Goal: Browse casually: Explore the website without a specific task or goal

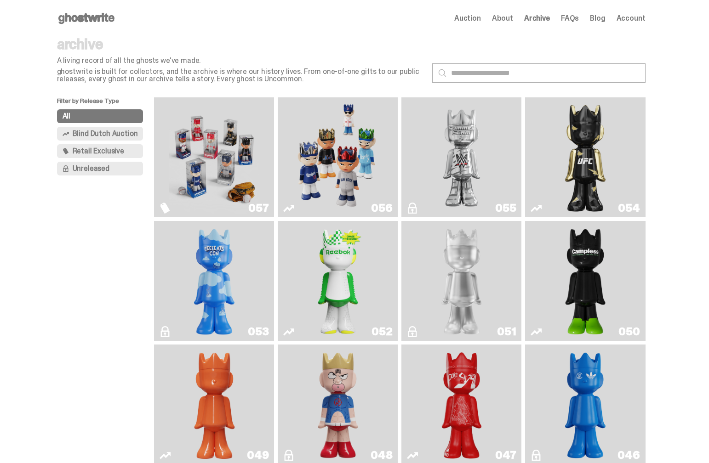
click at [88, 16] on use at bounding box center [86, 18] width 56 height 11
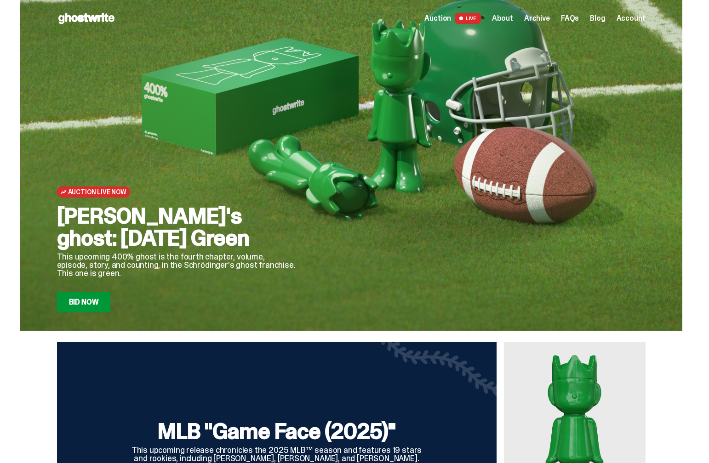
click at [539, 21] on span "Archive" at bounding box center [537, 18] width 26 height 7
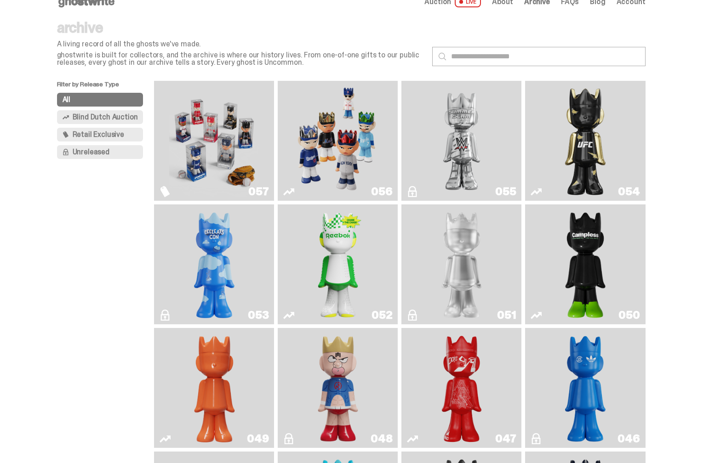
scroll to position [21, 0]
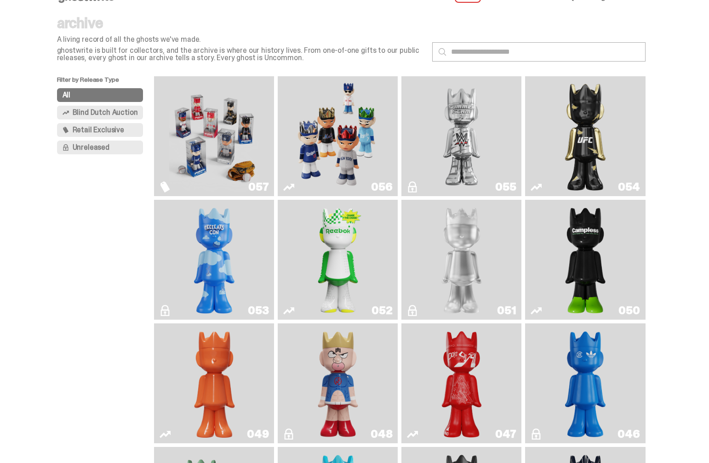
click at [224, 144] on img "Game Face (2025)" at bounding box center [214, 136] width 90 height 113
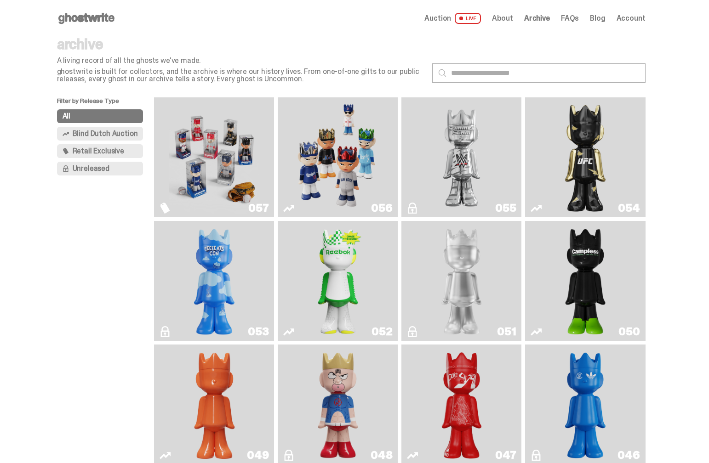
scroll to position [21, 0]
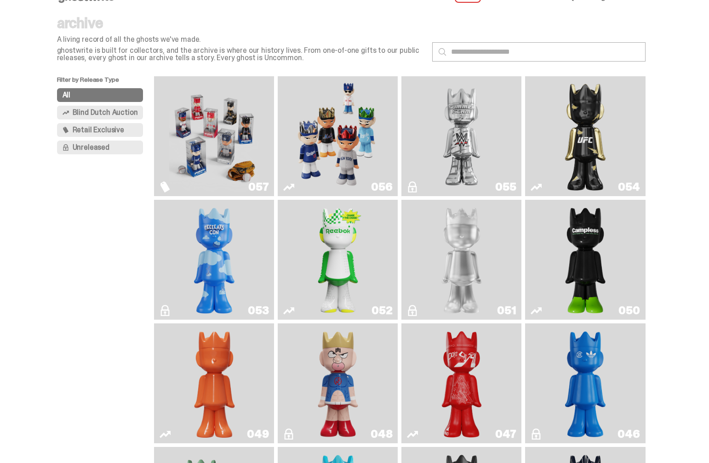
click at [334, 149] on img "Game Face (2025)" at bounding box center [338, 136] width 90 height 113
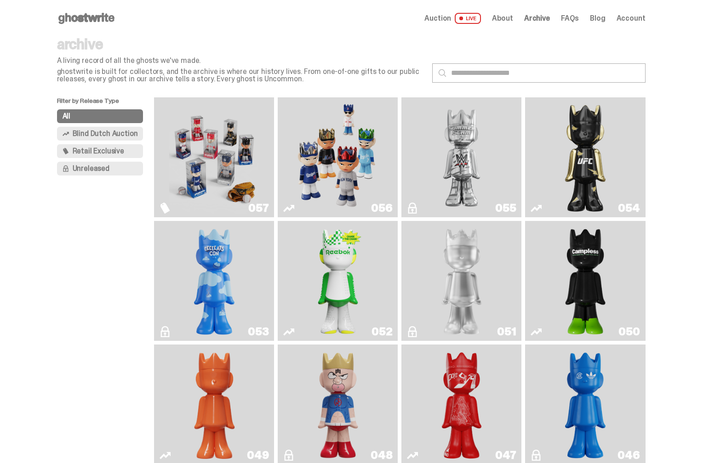
click at [446, 18] on span "Auction" at bounding box center [437, 18] width 27 height 7
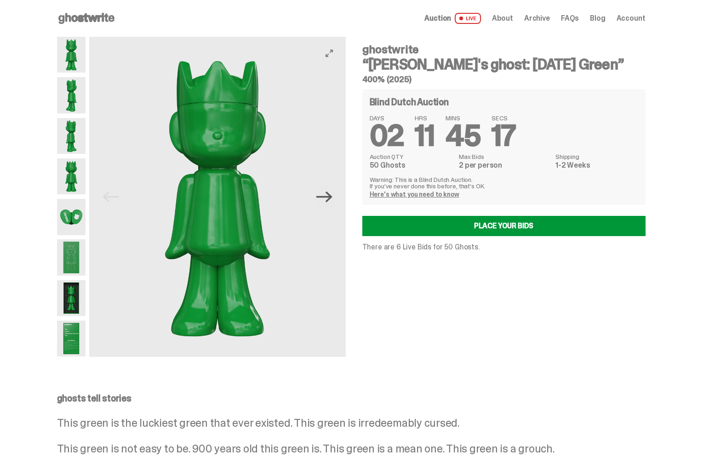
click at [332, 199] on icon "Next" at bounding box center [324, 196] width 16 height 11
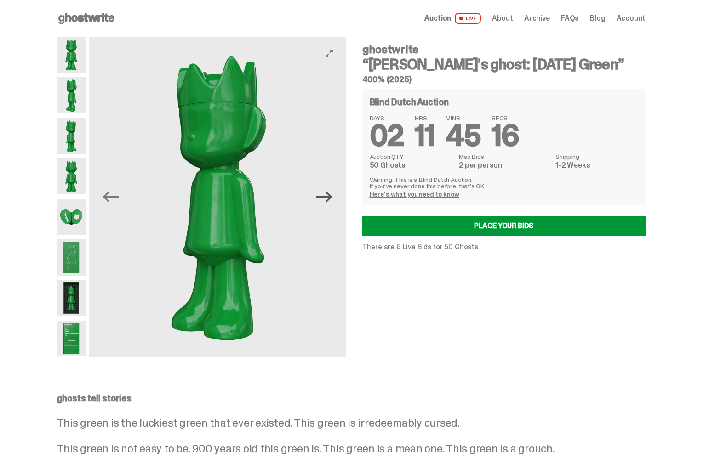
click at [332, 199] on icon "Next" at bounding box center [324, 196] width 16 height 11
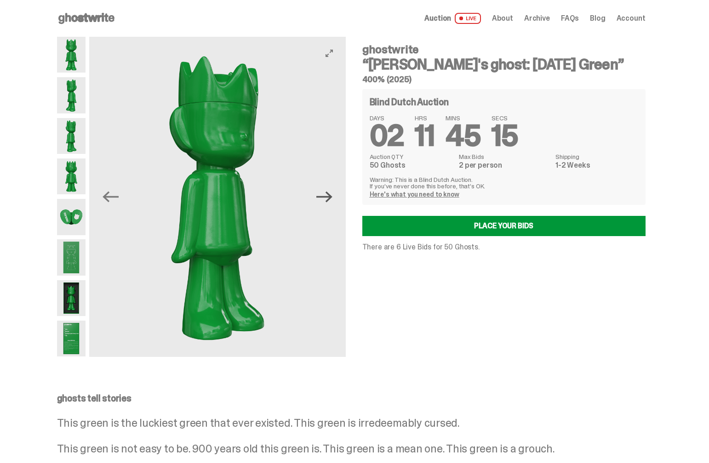
click at [332, 199] on icon "Next" at bounding box center [324, 196] width 16 height 11
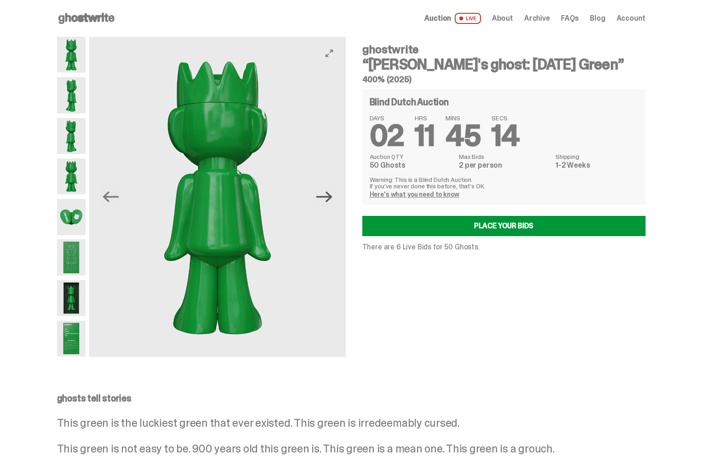
click at [332, 199] on icon "Next" at bounding box center [324, 196] width 16 height 11
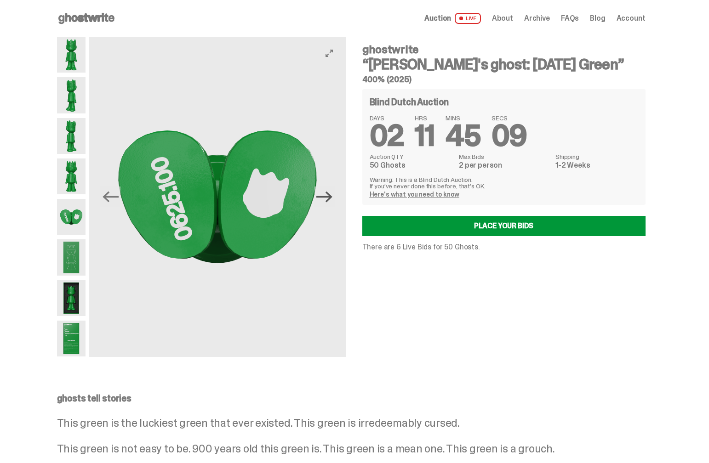
click at [332, 199] on icon "Next" at bounding box center [324, 196] width 16 height 11
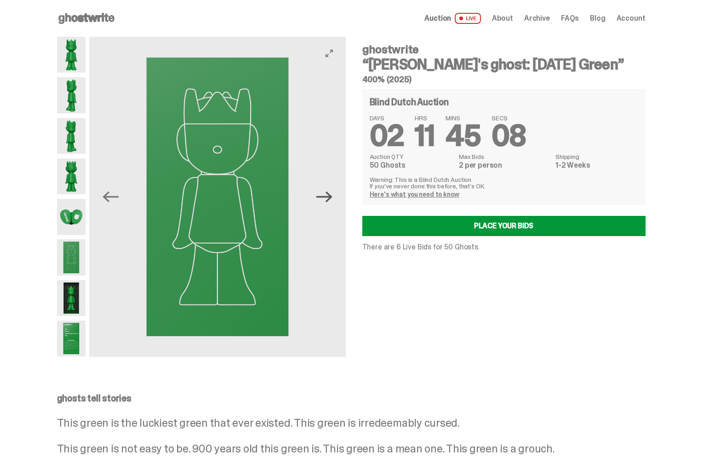
click at [332, 199] on icon "Next" at bounding box center [324, 196] width 16 height 11
